Goal: Check status: Check status

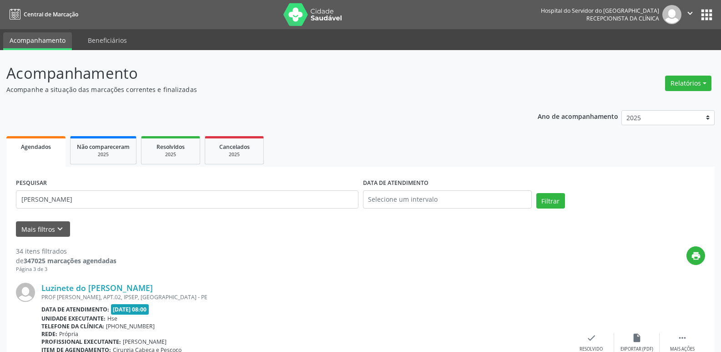
type input "[PERSON_NAME]"
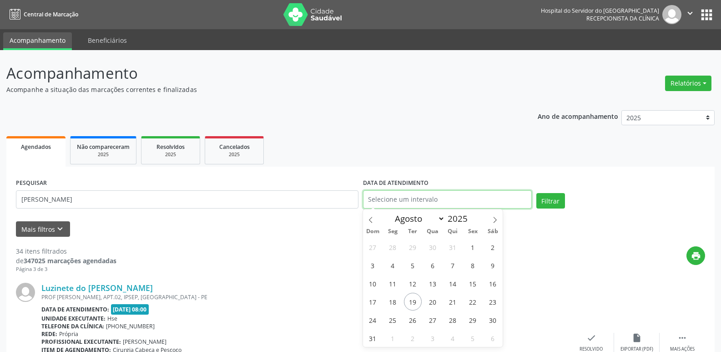
click at [437, 199] on input "text" at bounding box center [447, 199] width 169 height 18
click at [413, 298] on span "19" at bounding box center [413, 302] width 18 height 18
type input "[DATE]"
click at [413, 298] on span "19" at bounding box center [413, 302] width 18 height 18
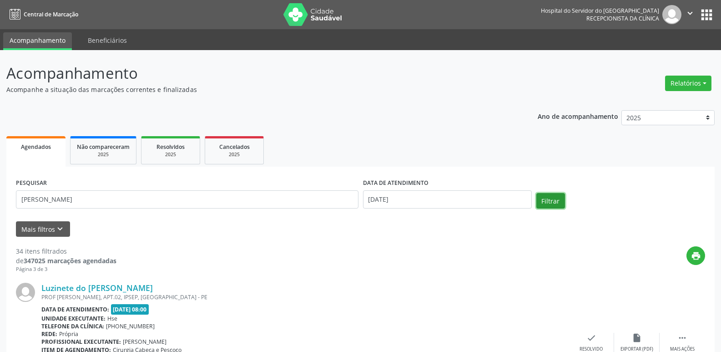
click at [545, 203] on button "Filtrar" at bounding box center [551, 200] width 29 height 15
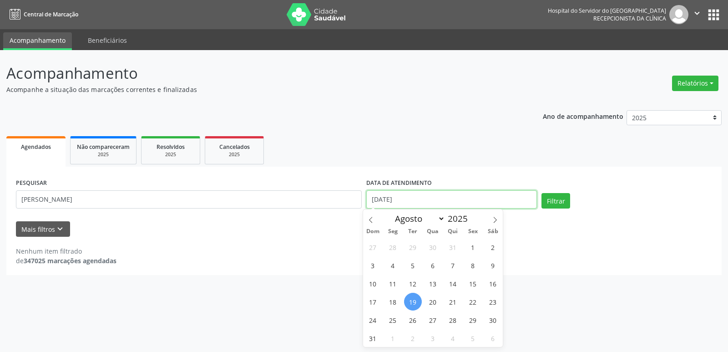
click at [425, 203] on input "[DATE]" at bounding box center [451, 199] width 171 height 18
drag, startPoint x: 411, startPoint y: 199, endPoint x: 374, endPoint y: 201, distance: 36.9
click at [374, 201] on input "[DATE]" at bounding box center [451, 199] width 171 height 18
click at [433, 152] on ul "Agendados Não compareceram 2025 Resolvidos 2025 Cancelados 2025" at bounding box center [363, 150] width 715 height 33
select select "7"
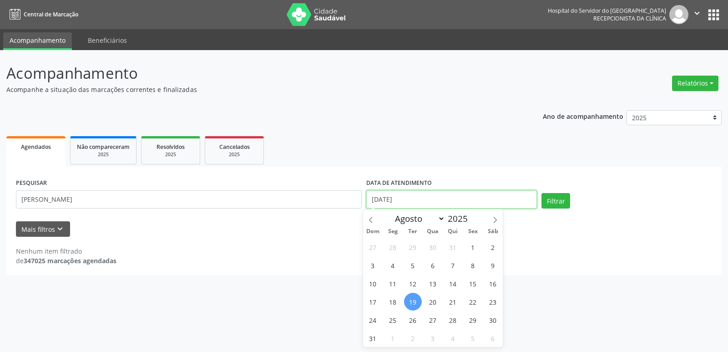
drag, startPoint x: 410, startPoint y: 203, endPoint x: 366, endPoint y: 202, distance: 43.7
click at [366, 202] on div "DATA DE ATENDIMENTO [DATE]" at bounding box center [451, 195] width 175 height 39
click at [557, 199] on button "Filtrar" at bounding box center [556, 200] width 29 height 15
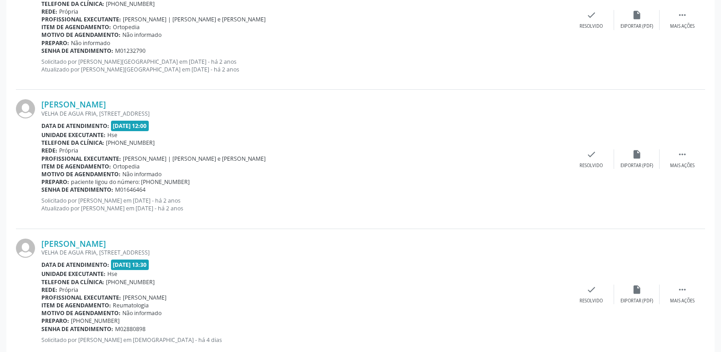
scroll to position [1552, 0]
